Goal: Transaction & Acquisition: Purchase product/service

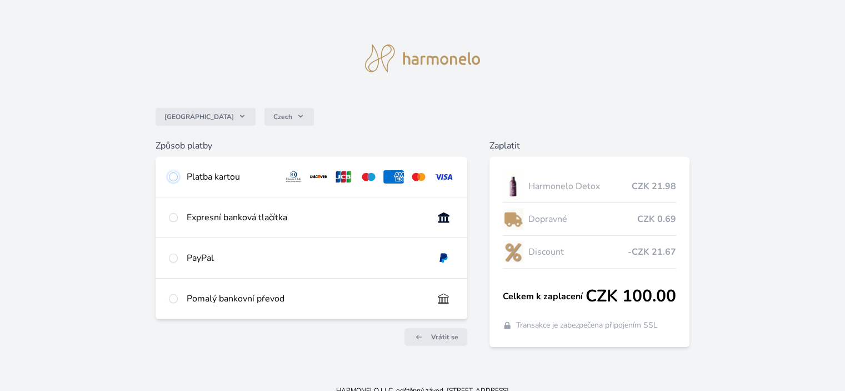
click at [171, 178] on input "radio" at bounding box center [173, 176] width 9 height 9
radio input "true"
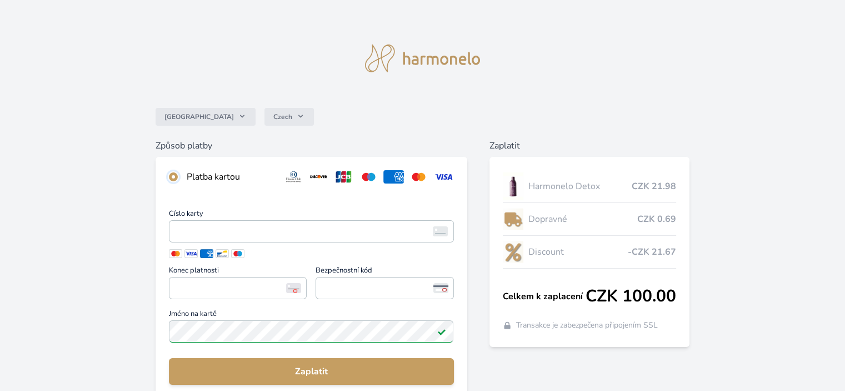
scroll to position [56, 0]
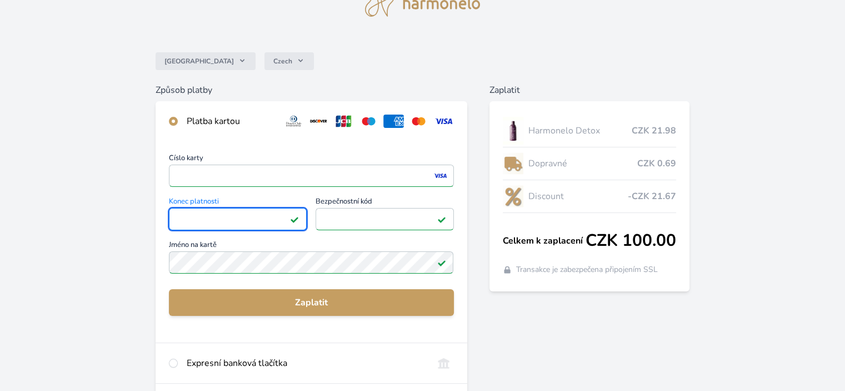
click at [307, 285] on div "Číslo karty <p>Your browser does not support iframes.</p> Konec platnosti <p>Yo…" at bounding box center [311, 241] width 311 height 201
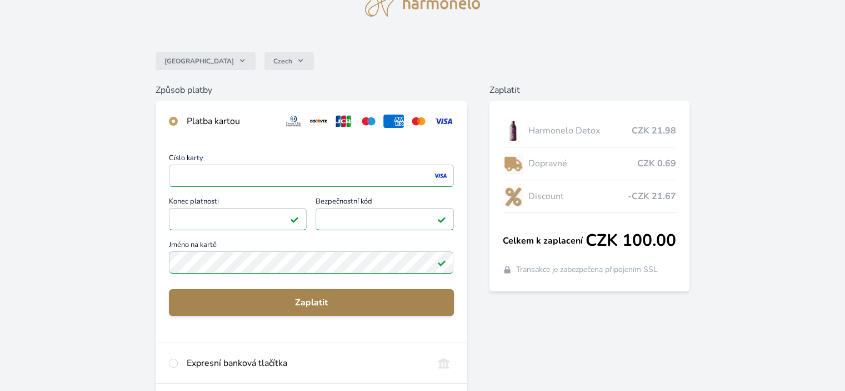
click at [305, 298] on span "Zaplatit" at bounding box center [311, 302] width 267 height 13
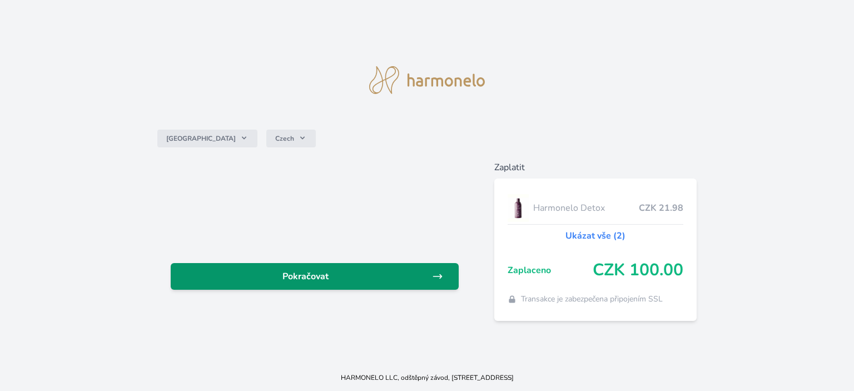
click at [325, 277] on span "Pokračovat" at bounding box center [306, 276] width 252 height 13
